Goal: Check status: Check status

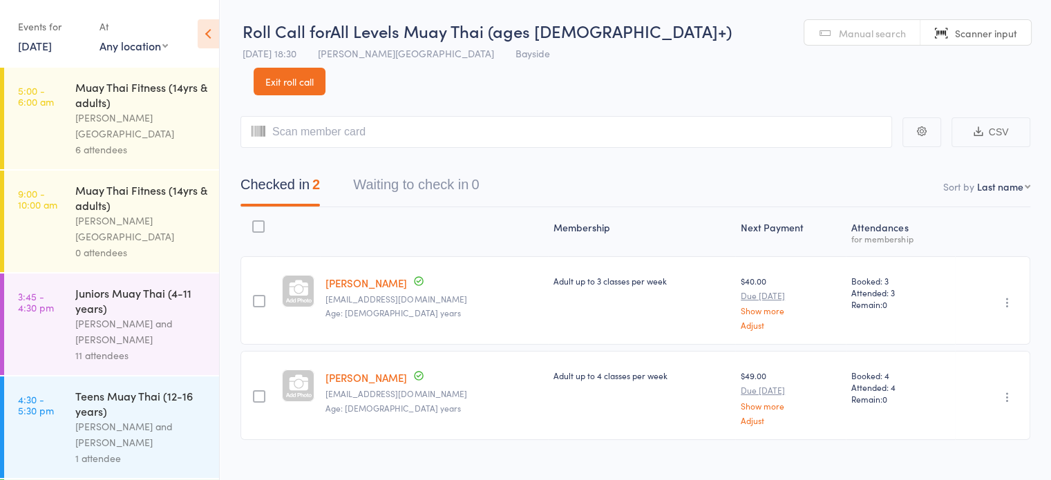
scroll to position [144, 0]
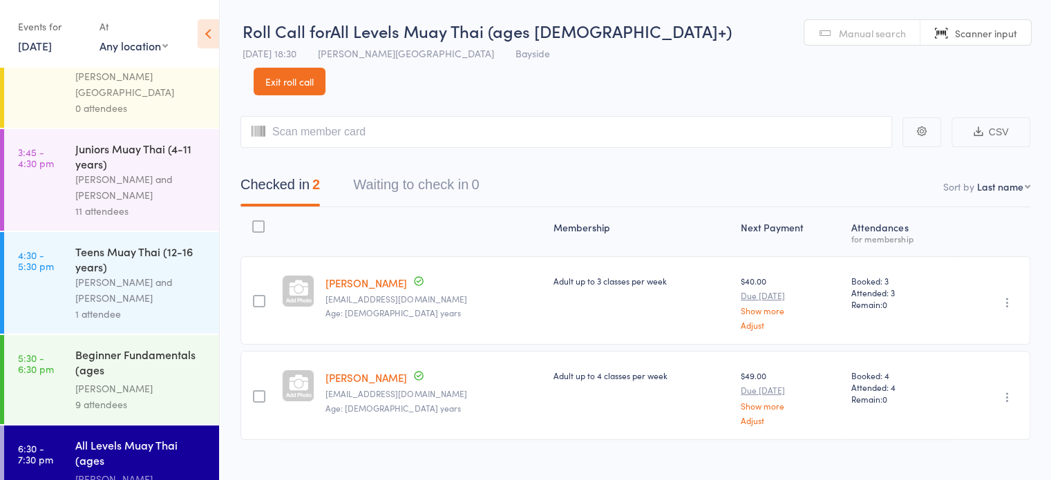
click at [52, 52] on link "[DATE]" at bounding box center [35, 45] width 34 height 15
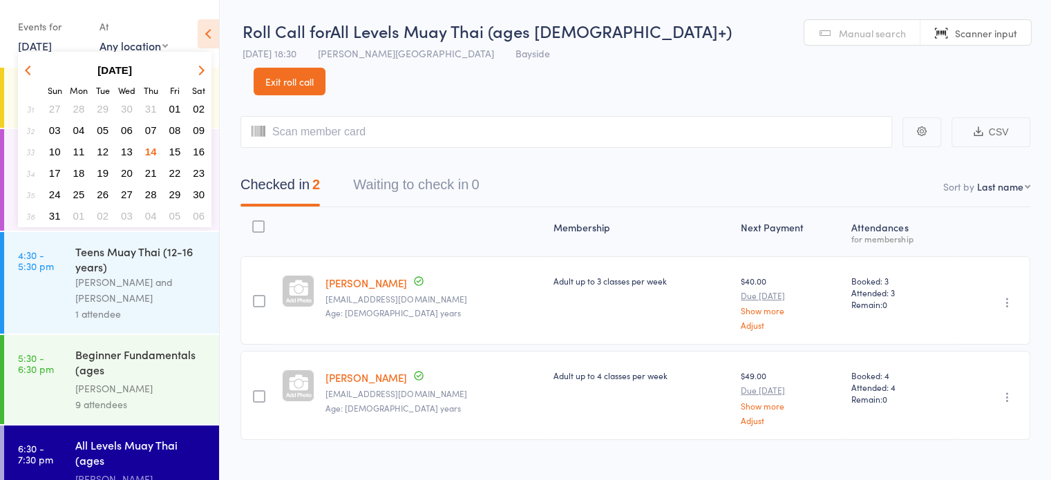
click at [175, 151] on span "15" at bounding box center [175, 152] width 12 height 12
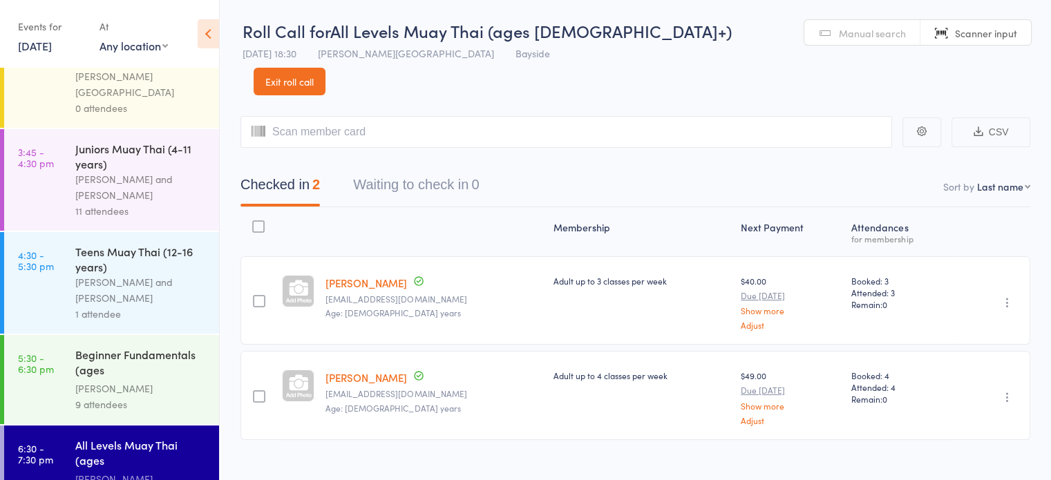
click at [175, 171] on div "[PERSON_NAME] and [PERSON_NAME]" at bounding box center [141, 187] width 132 height 32
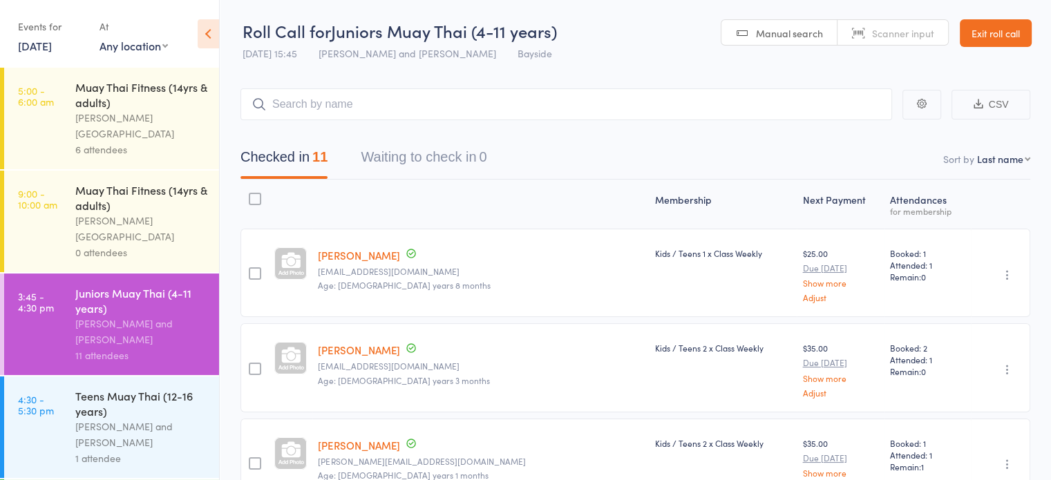
click at [185, 121] on div "[PERSON_NAME][GEOGRAPHIC_DATA]" at bounding box center [141, 126] width 132 height 32
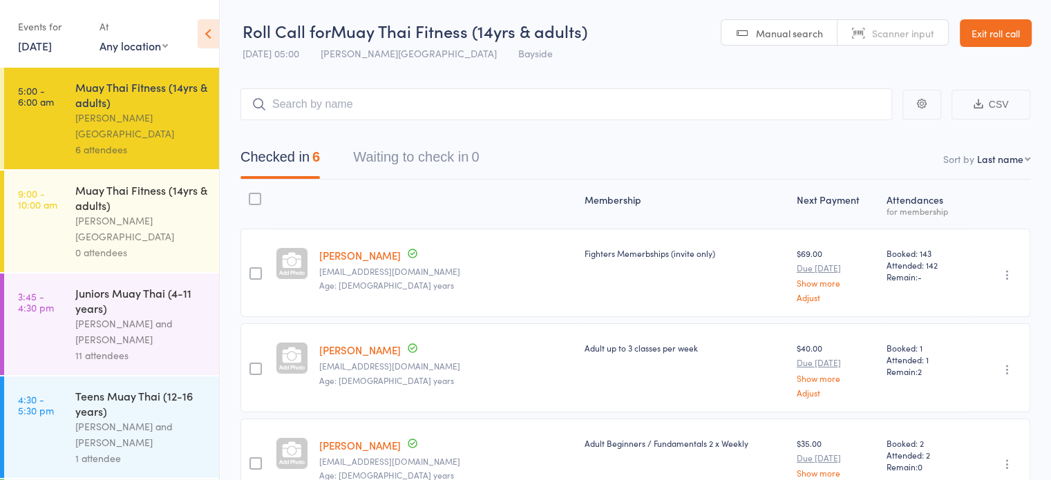
click at [52, 48] on link "[DATE]" at bounding box center [35, 45] width 34 height 15
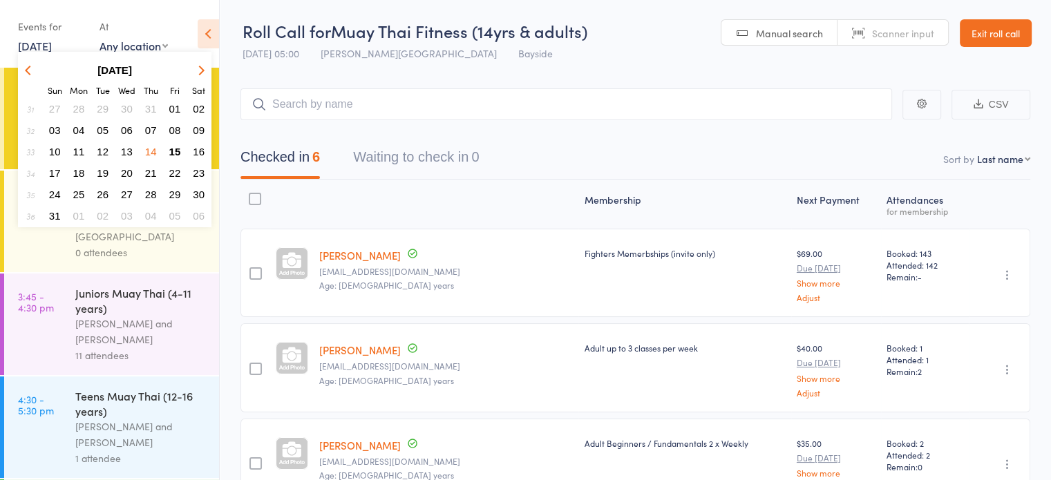
click at [176, 149] on span "15" at bounding box center [175, 152] width 12 height 12
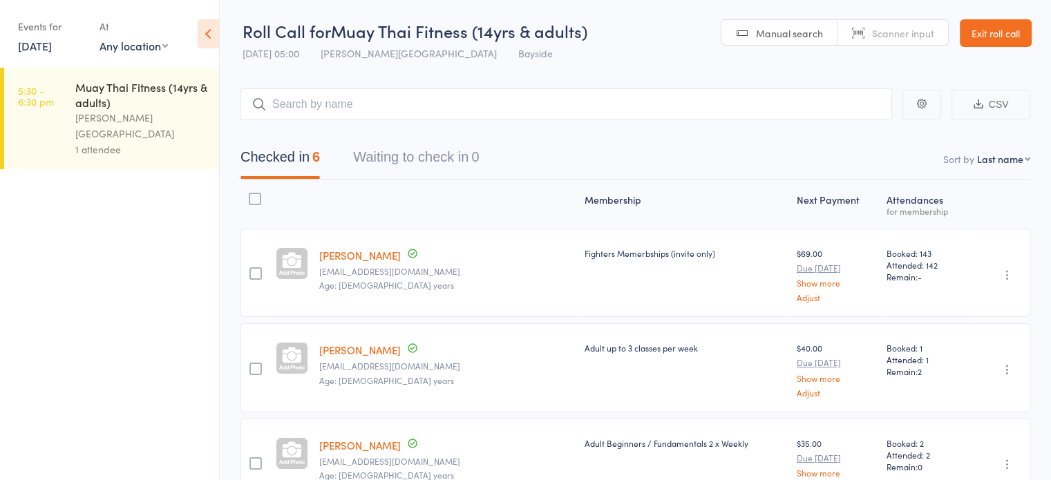
click at [188, 142] on div "1 attendee" at bounding box center [141, 150] width 132 height 16
